Goal: Communication & Community: Connect with others

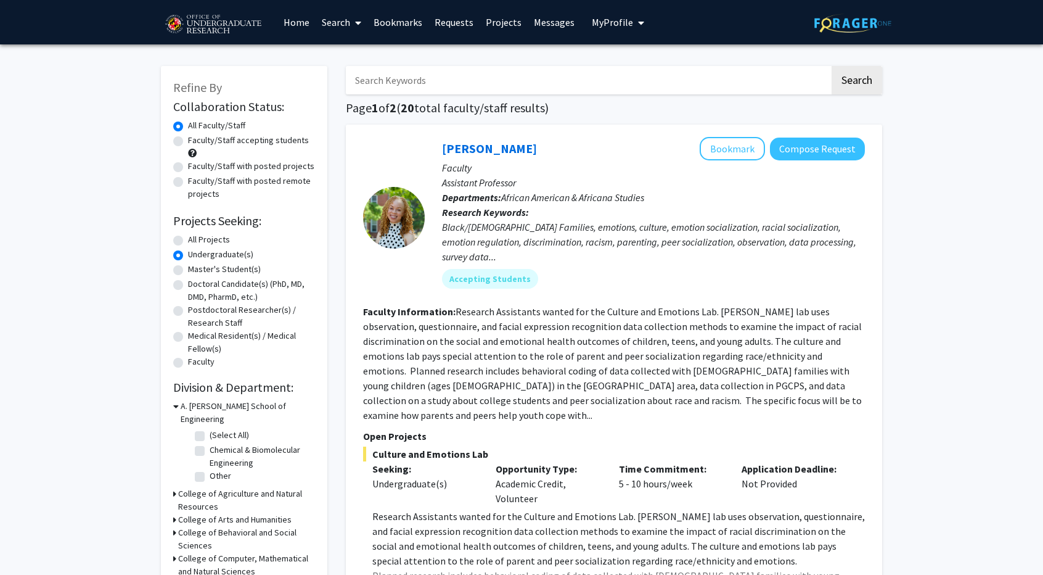
click at [498, 33] on link "Projects" at bounding box center [504, 22] width 48 height 43
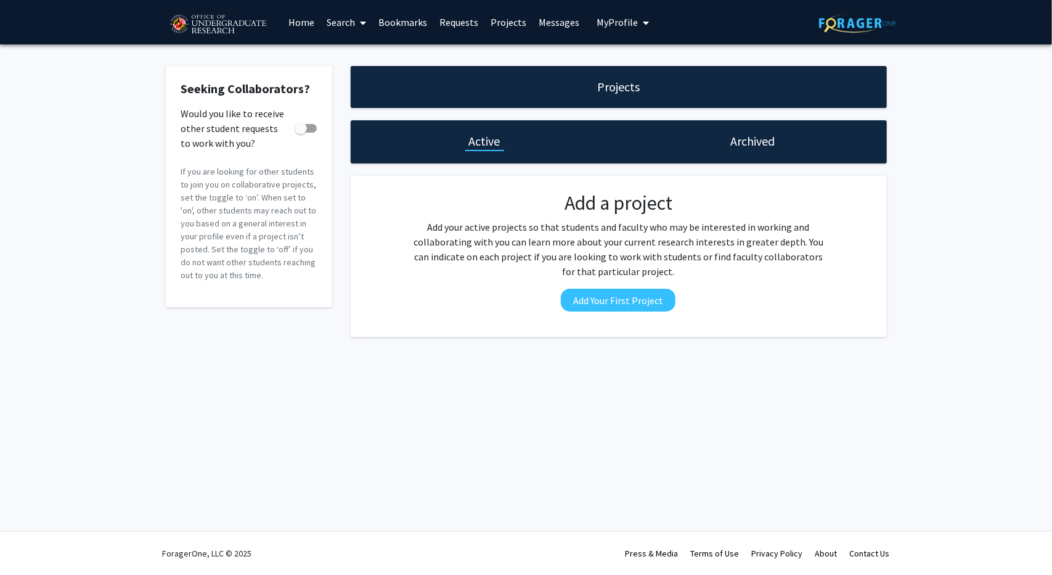
click at [452, 27] on link "Requests" at bounding box center [458, 22] width 51 height 43
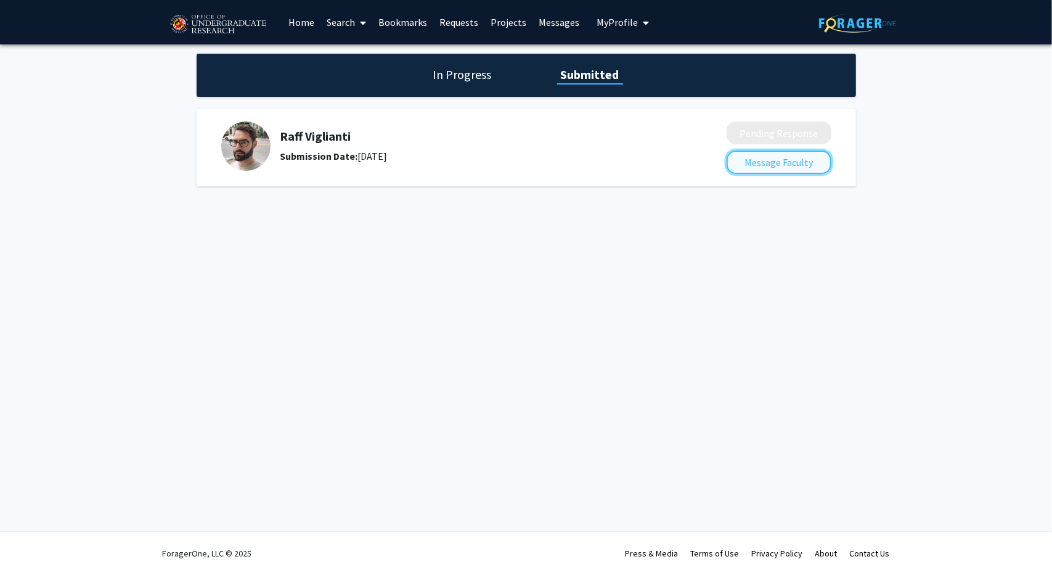
click at [750, 155] on button "Message Faculty" at bounding box center [779, 161] width 105 height 23
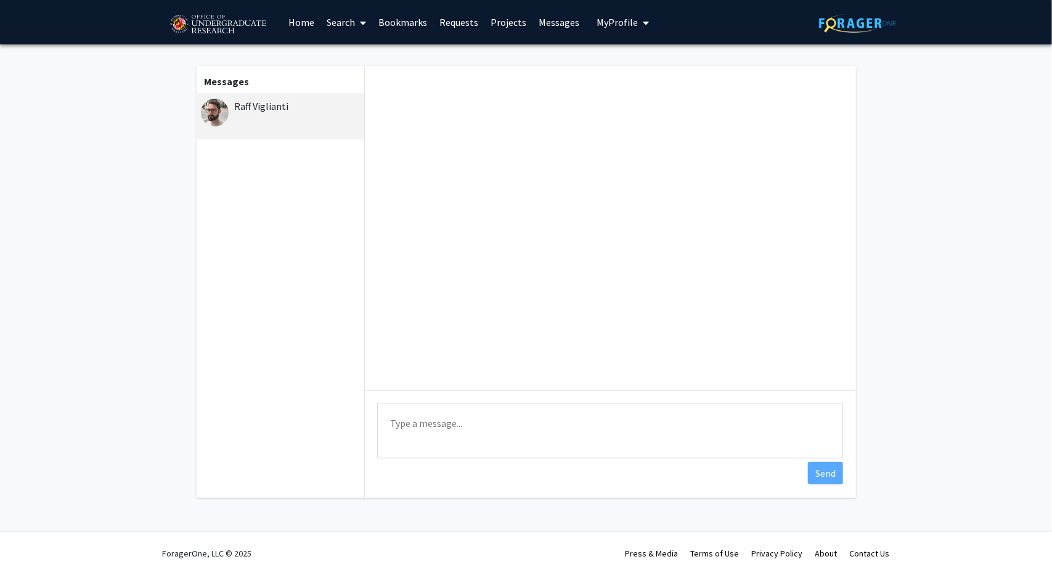
click at [216, 105] on img at bounding box center [215, 113] width 28 height 28
